Goal: Task Accomplishment & Management: Use online tool/utility

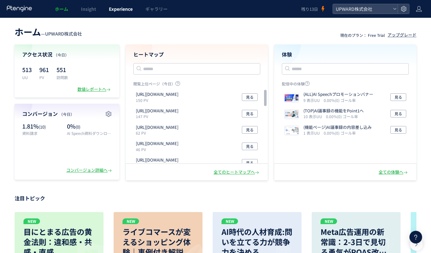
click at [109, 5] on link "Experience" at bounding box center [121, 9] width 37 height 18
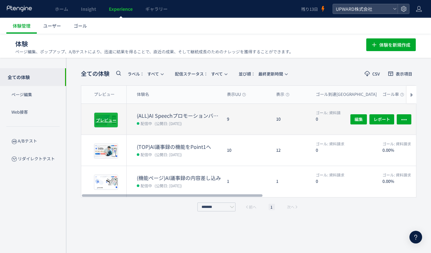
click at [108, 123] on div "プレビュー" at bounding box center [106, 119] width 24 height 15
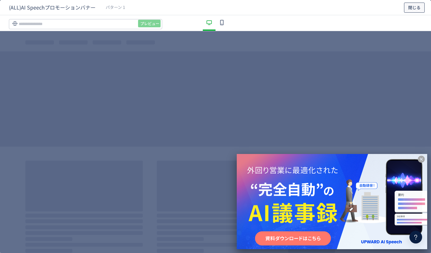
click at [407, 9] on button "閉じる" at bounding box center [414, 8] width 21 height 10
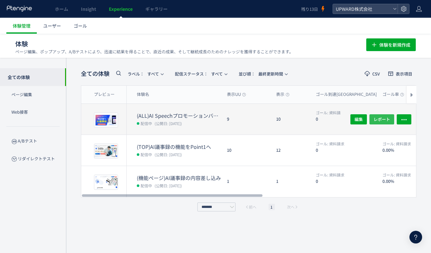
click at [381, 118] on span "レポート" at bounding box center [382, 119] width 17 height 10
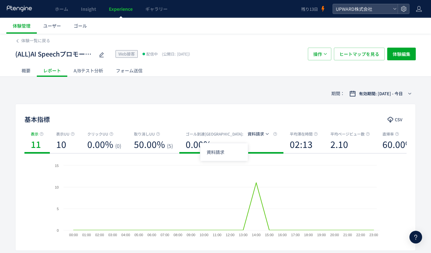
click at [248, 134] on span "資料請求" at bounding box center [256, 134] width 17 height 6
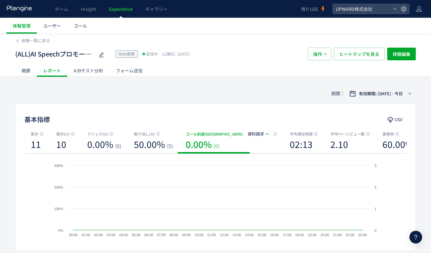
click at [182, 120] on div "基本指標 CSV" at bounding box center [216, 119] width 400 height 11
click at [27, 73] on div "概要" at bounding box center [26, 70] width 22 height 13
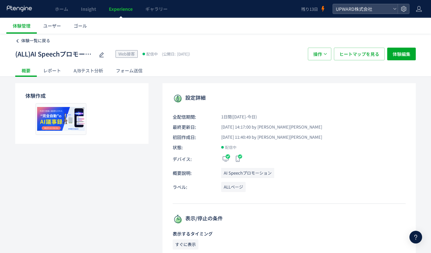
click at [29, 39] on span "体験一覧に戻る" at bounding box center [35, 40] width 29 height 6
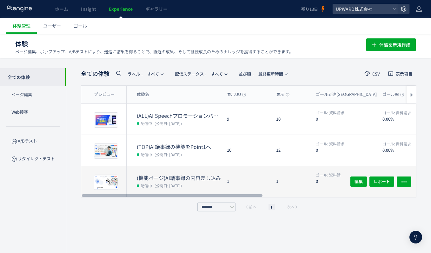
scroll to position [0, 0]
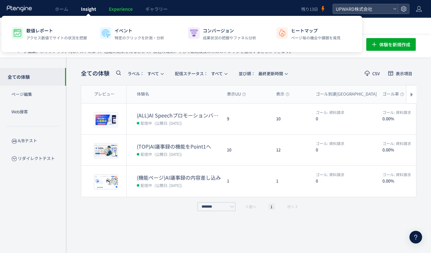
click at [91, 13] on link "Insight" at bounding box center [89, 9] width 28 height 18
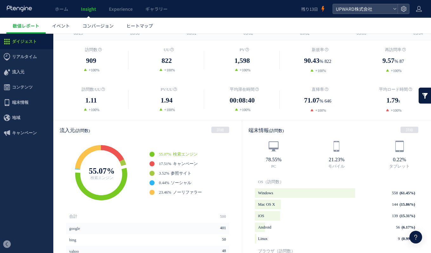
scroll to position [121, 0]
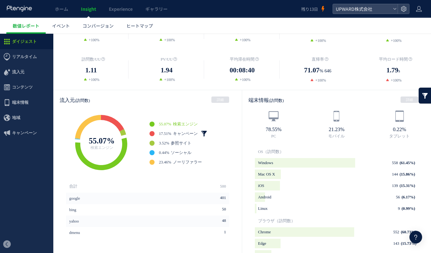
click at [204, 132] on link at bounding box center [204, 134] width 6 height 6
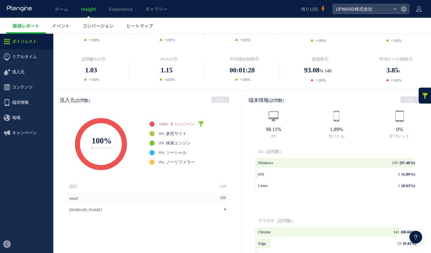
click at [201, 125] on link at bounding box center [201, 124] width 6 height 6
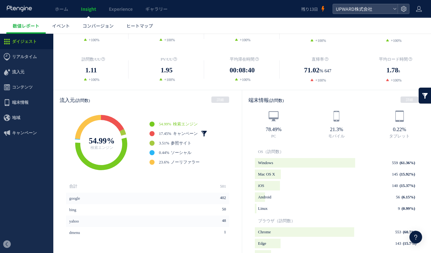
click at [204, 132] on link at bounding box center [204, 134] width 6 height 6
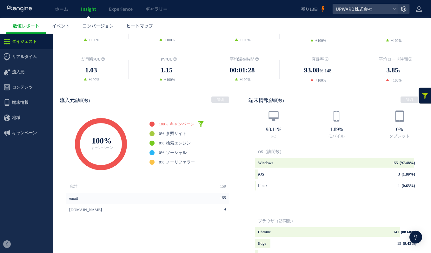
click at [201, 124] on link at bounding box center [201, 124] width 6 height 6
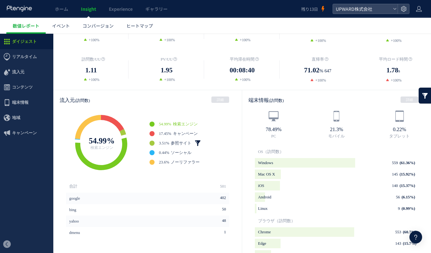
click at [198, 144] on link at bounding box center [198, 143] width 6 height 6
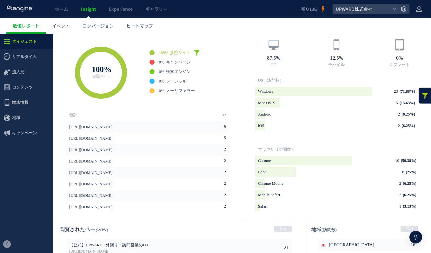
scroll to position [157, 0]
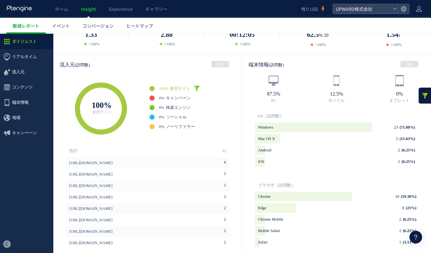
click at [199, 89] on link at bounding box center [197, 88] width 6 height 6
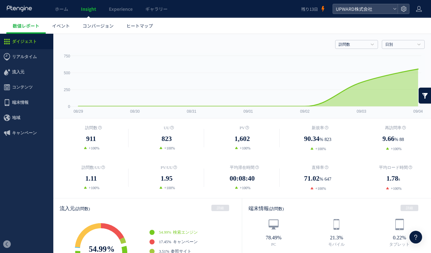
scroll to position [0, 0]
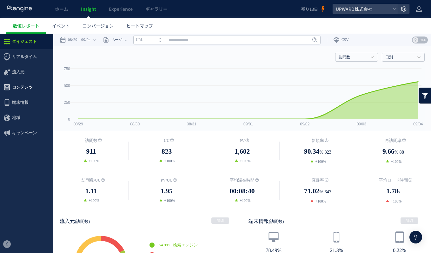
click at [28, 88] on span "コンテンツ" at bounding box center [22, 87] width 21 height 15
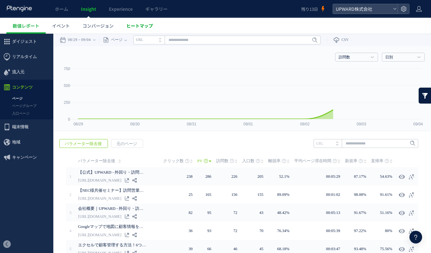
click at [135, 28] on span "ヒートマップ" at bounding box center [139, 26] width 27 height 6
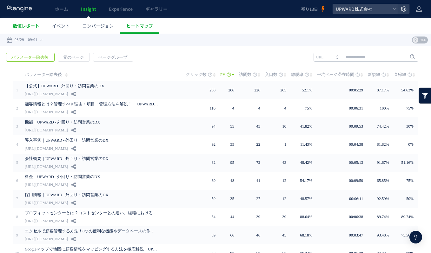
click at [37, 26] on span "数値レポート" at bounding box center [26, 26] width 27 height 6
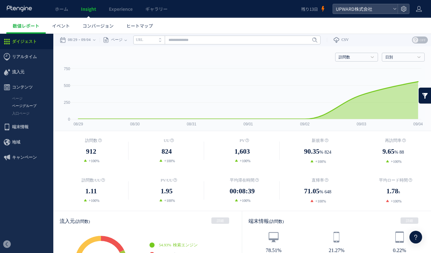
click at [22, 109] on link "ページグループ" at bounding box center [26, 105] width 53 height 7
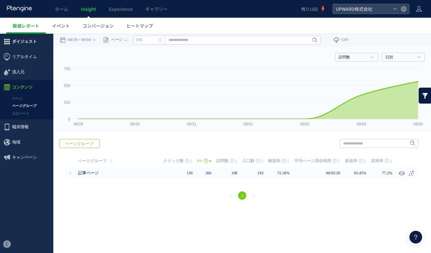
click at [20, 46] on span "ダイジェスト" at bounding box center [24, 41] width 25 height 15
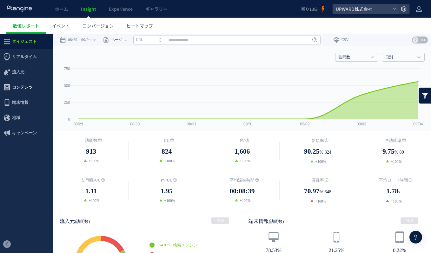
click at [24, 89] on span "コンテンツ" at bounding box center [22, 87] width 21 height 15
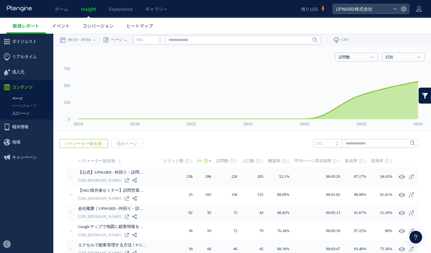
click at [22, 110] on link "入口ページ" at bounding box center [26, 113] width 53 height 7
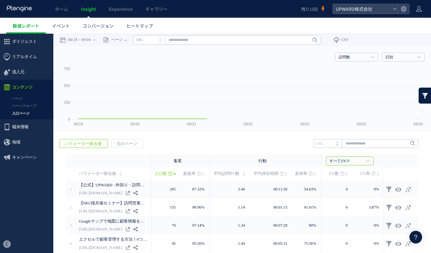
click at [21, 107] on link "ページグループ" at bounding box center [26, 105] width 53 height 7
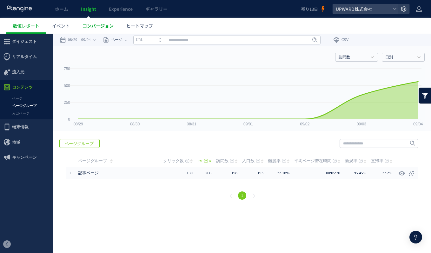
click at [104, 29] on link "コンバージョン" at bounding box center [98, 26] width 44 height 16
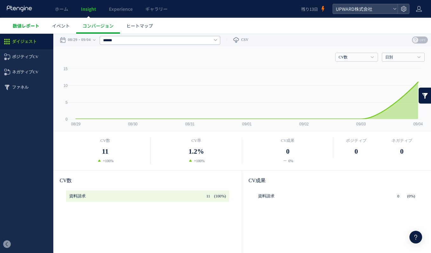
click at [30, 28] on span "数値レポート" at bounding box center [26, 26] width 27 height 6
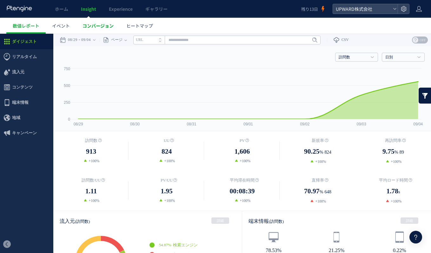
click at [108, 25] on span "コンバージョン" at bounding box center [98, 26] width 31 height 6
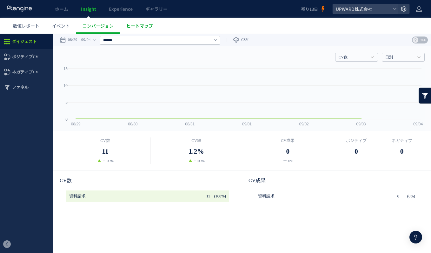
click at [143, 24] on span "ヒートマップ" at bounding box center [139, 26] width 27 height 6
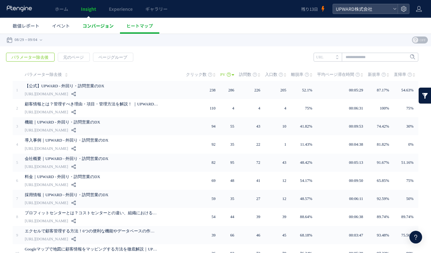
click at [100, 27] on span "コンバージョン" at bounding box center [98, 26] width 31 height 6
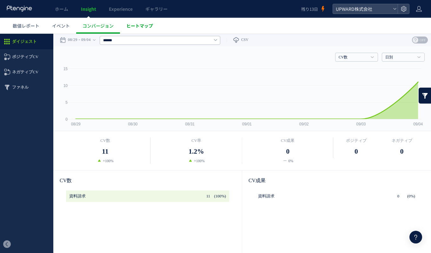
click at [133, 29] on link "ヒートマップ" at bounding box center [139, 26] width 39 height 16
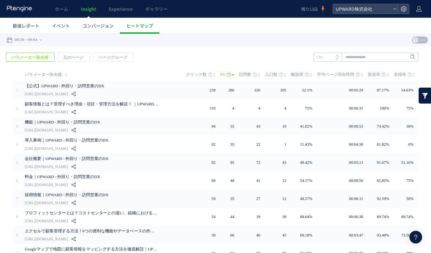
click at [175, 61] on div "戻る パラメーター除去後 元のページ ページグループ 実装" at bounding box center [215, 168] width 431 height 245
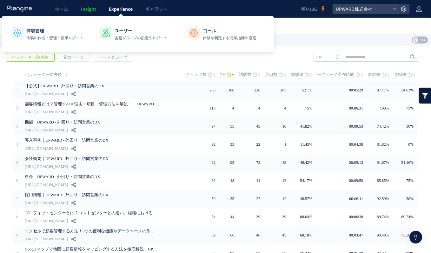
click at [126, 10] on span "Experience" at bounding box center [121, 9] width 24 height 6
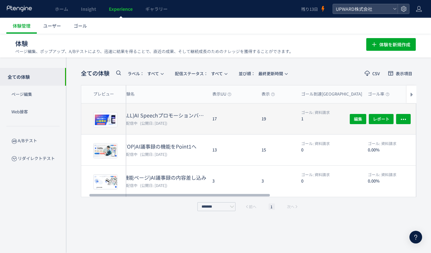
scroll to position [0, 10]
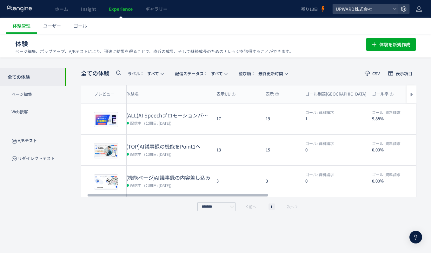
click at [321, 79] on div "全ての体験 ラベル： すべて 配信ステータス​： すべて 並び順： 最終更新時間 CSV 表示項目 プレビュー 体験名 表示UU 表示 ゴール到達UU ゴール…" at bounding box center [249, 139] width 336 height 144
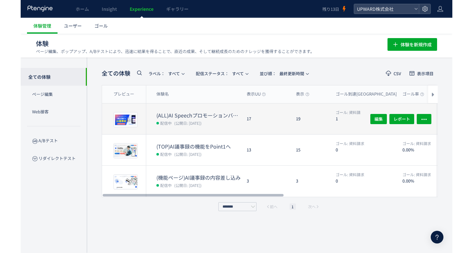
scroll to position [0, 0]
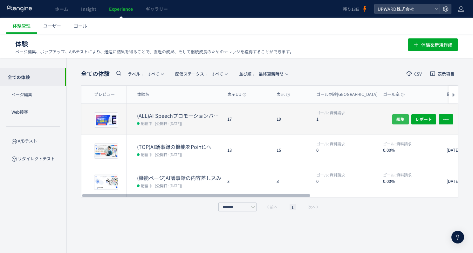
click at [396, 120] on span "編集" at bounding box center [400, 119] width 8 height 10
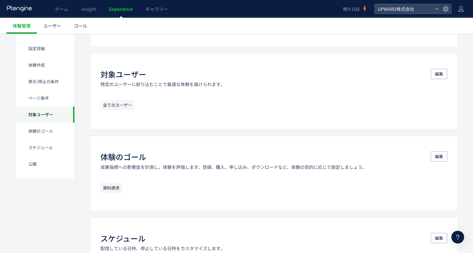
scroll to position [504, 0]
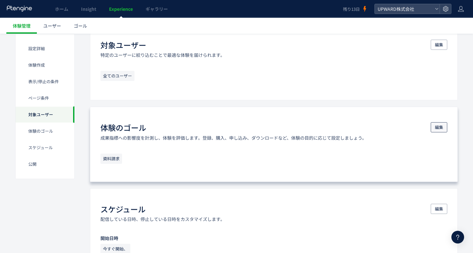
click at [433, 127] on button "編集" at bounding box center [438, 127] width 17 height 10
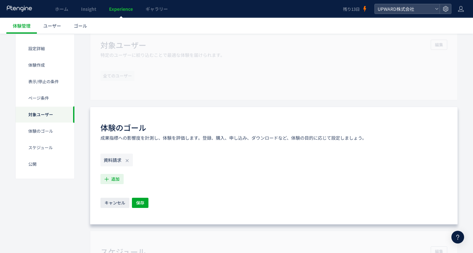
click at [112, 180] on span "追加" at bounding box center [115, 179] width 8 height 10
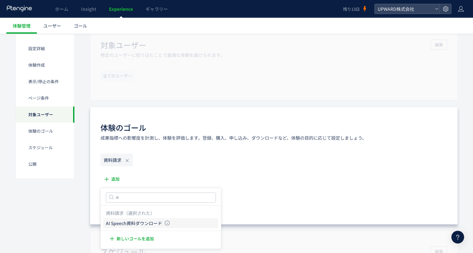
click at [145, 219] on li "AI Speech資料ダウンロード AI Speech資料ダウンロード 条件： 元のページページhttps://view.upward.jp/ai-speec…" at bounding box center [160, 223] width 115 height 10
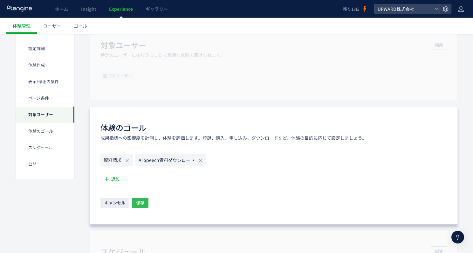
click at [141, 201] on span "保存" at bounding box center [140, 203] width 8 height 10
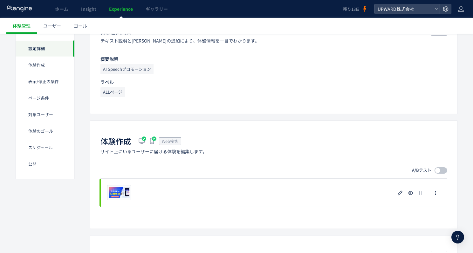
scroll to position [0, 0]
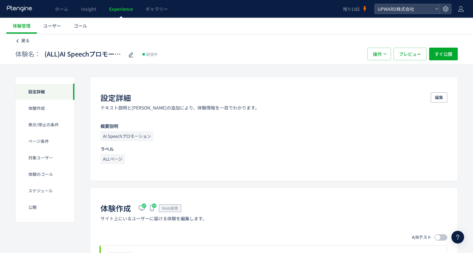
click at [29, 44] on span "戻る" at bounding box center [25, 40] width 8 height 6
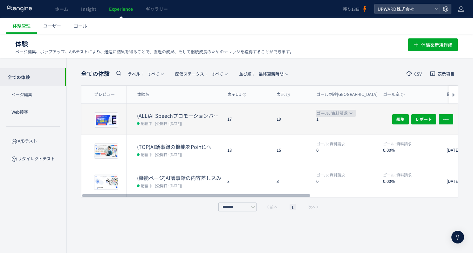
click at [335, 115] on span "ゴール: 資料請求" at bounding box center [331, 113] width 31 height 7
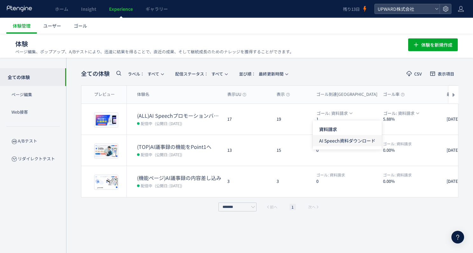
click at [343, 140] on span "AI Speech資料ダウンロード" at bounding box center [347, 140] width 56 height 11
click at [312, 75] on header "全ての体験 ラベル： すべて 配信ステータス​： すべて 並び順： 最終更新時間 CSV 表示項目" at bounding box center [269, 73] width 377 height 13
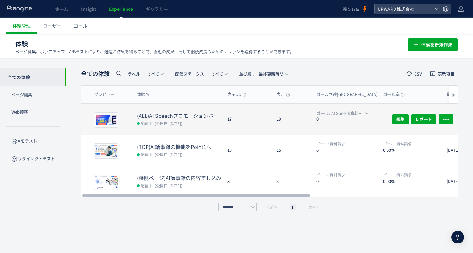
click at [341, 108] on div "ゴール: AI Speech資料ダウンロード 0" at bounding box center [344, 119] width 67 height 31
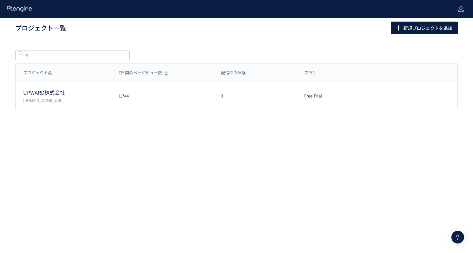
click at [57, 96] on div "UPWARD株式会社 upward.jp/" at bounding box center [63, 96] width 95 height 14
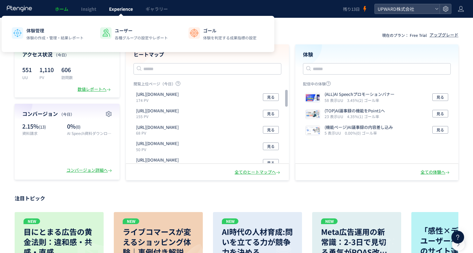
click at [113, 10] on span "Experience" at bounding box center [121, 9] width 24 height 6
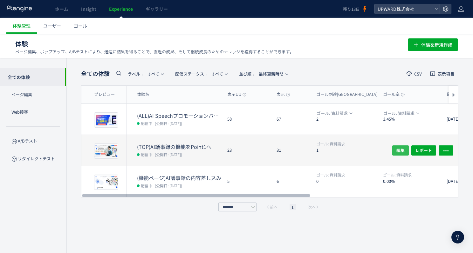
click at [399, 151] on span "編集" at bounding box center [400, 150] width 8 height 10
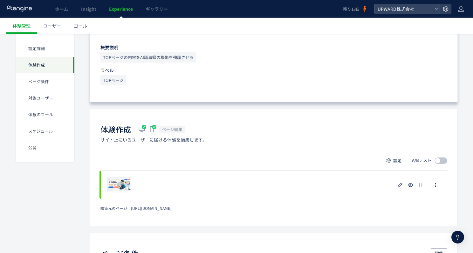
scroll to position [161, 0]
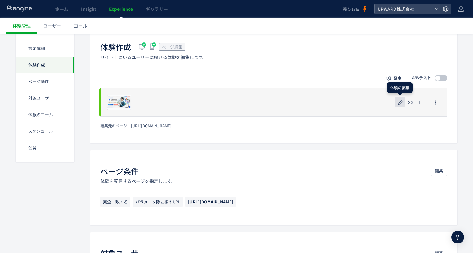
click at [399, 104] on icon "button" at bounding box center [400, 103] width 8 height 8
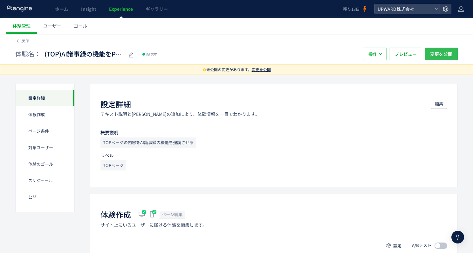
click at [435, 55] on span "変更を公開" at bounding box center [441, 54] width 22 height 13
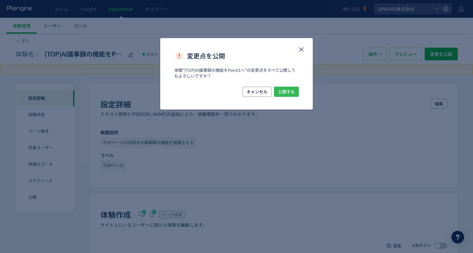
click at [296, 90] on button "公開する" at bounding box center [286, 92] width 25 height 10
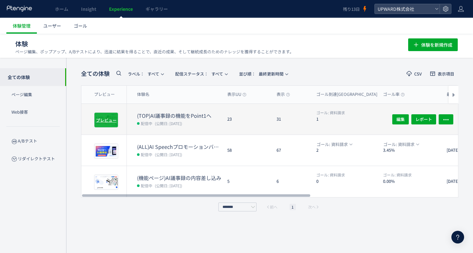
click at [117, 115] on div "プレビュー" at bounding box center [106, 119] width 24 height 15
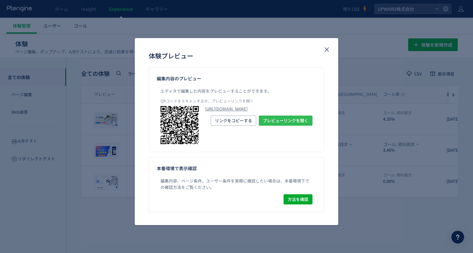
click at [264, 126] on span "プレビューリンクを開く" at bounding box center [285, 121] width 45 height 10
click at [325, 51] on icon "close" at bounding box center [327, 50] width 8 height 8
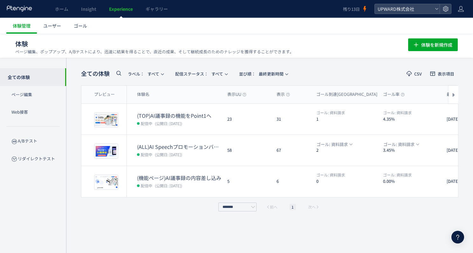
click at [24, 7] on use at bounding box center [19, 8] width 25 height 6
